Goal: Find specific page/section: Find specific page/section

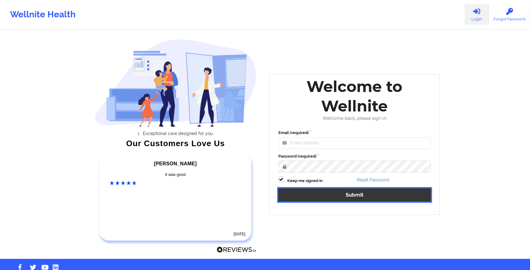
click at [416, 192] on button "Submit" at bounding box center [354, 194] width 152 height 13
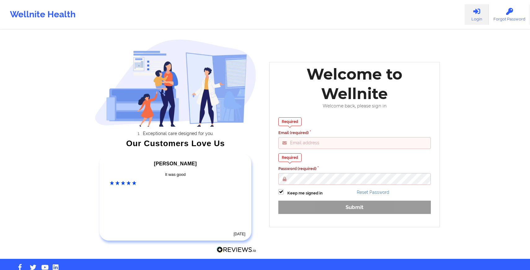
click at [382, 145] on input "Email (required)" at bounding box center [354, 143] width 152 height 12
type input "[PERSON_NAME][EMAIL_ADDRESS][DOMAIN_NAME]"
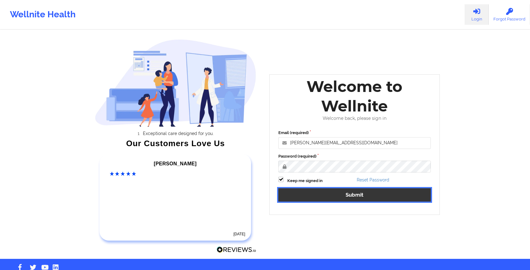
click at [343, 193] on button "Submit" at bounding box center [354, 194] width 152 height 13
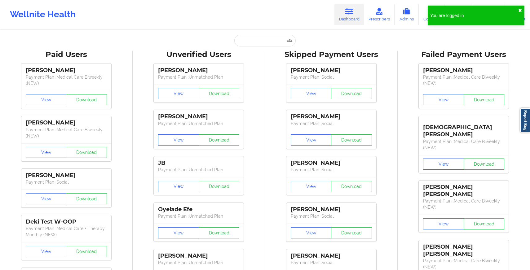
click at [521, 9] on button "✖︎" at bounding box center [520, 10] width 4 height 5
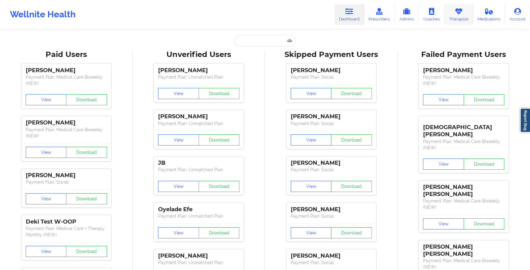
click at [459, 16] on link "Therapists" at bounding box center [458, 14] width 29 height 20
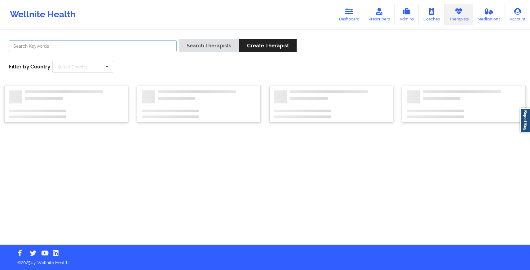
click at [139, 44] on input "text" at bounding box center [93, 46] width 168 height 12
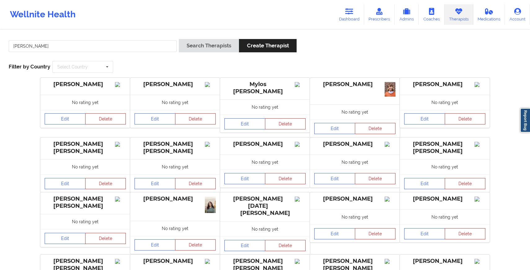
click at [252, 53] on div "Search Therapists Create Therapist" at bounding box center [238, 48] width 118 height 18
click at [212, 49] on button "Search Therapists" at bounding box center [209, 45] width 60 height 13
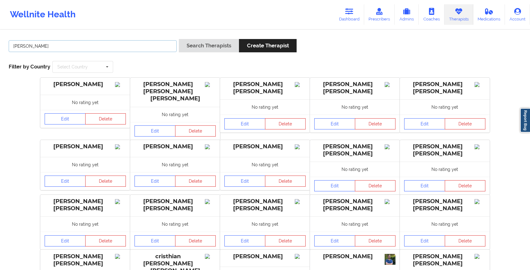
click at [84, 46] on input "[PERSON_NAME]" at bounding box center [93, 46] width 168 height 12
type input "[PERSON_NAME]"
click at [212, 49] on button "Search Therapists" at bounding box center [209, 45] width 60 height 13
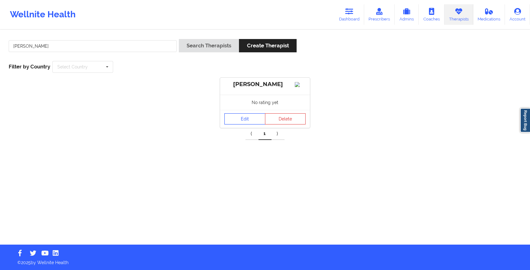
click at [250, 125] on link "Edit" at bounding box center [244, 118] width 41 height 11
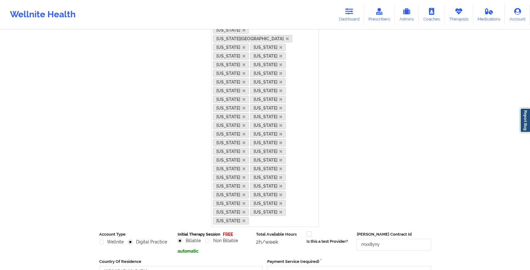
scroll to position [186, 0]
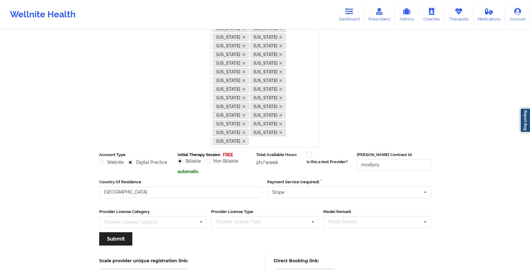
click at [332, 270] on icon at bounding box center [330, 274] width 3 height 3
